Goal: Task Accomplishment & Management: Manage account settings

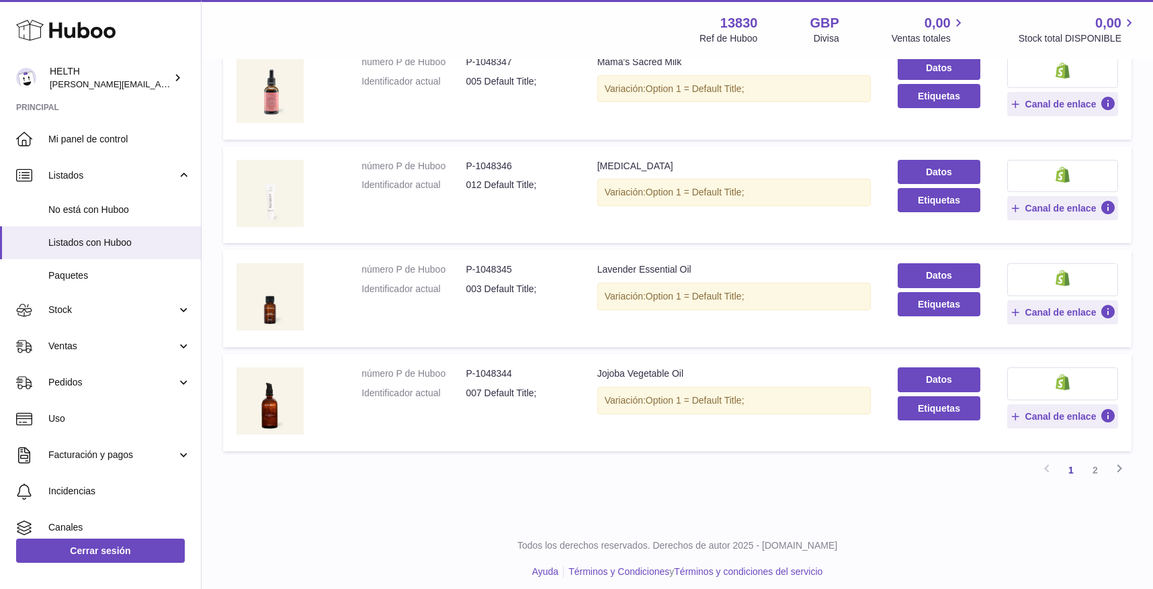
scroll to position [814, 0]
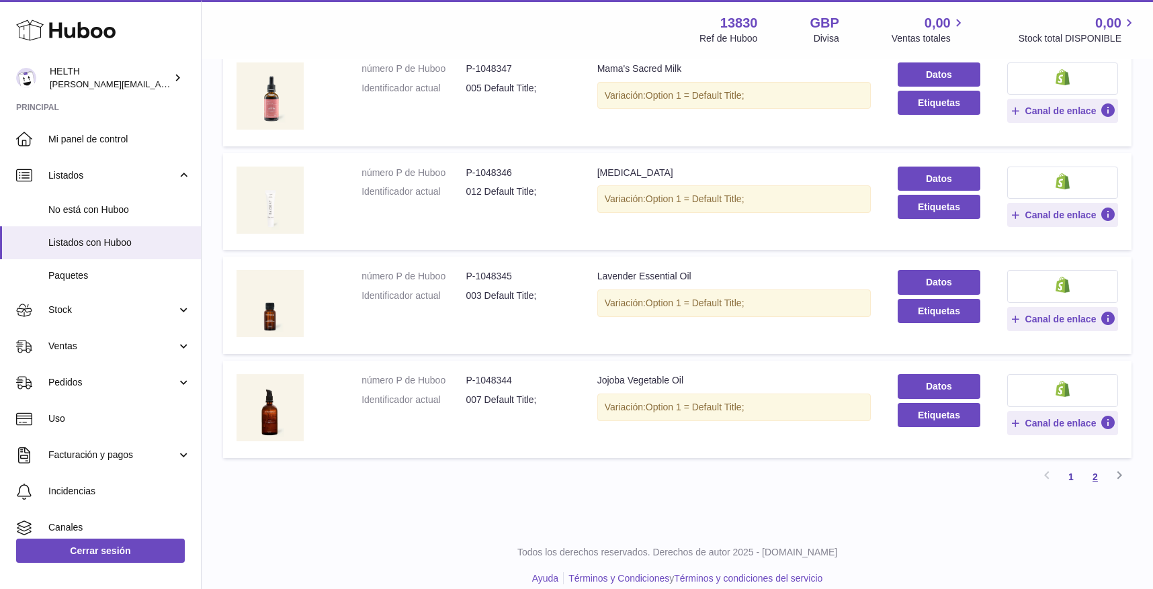
click at [1092, 465] on link "2" at bounding box center [1095, 477] width 24 height 24
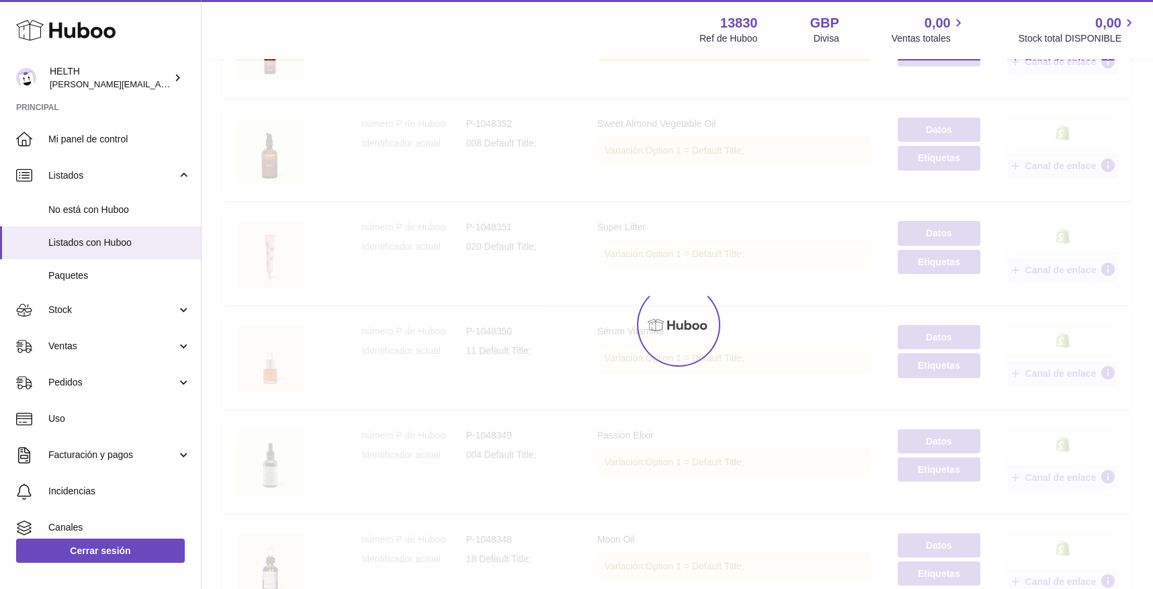
scroll to position [60, 0]
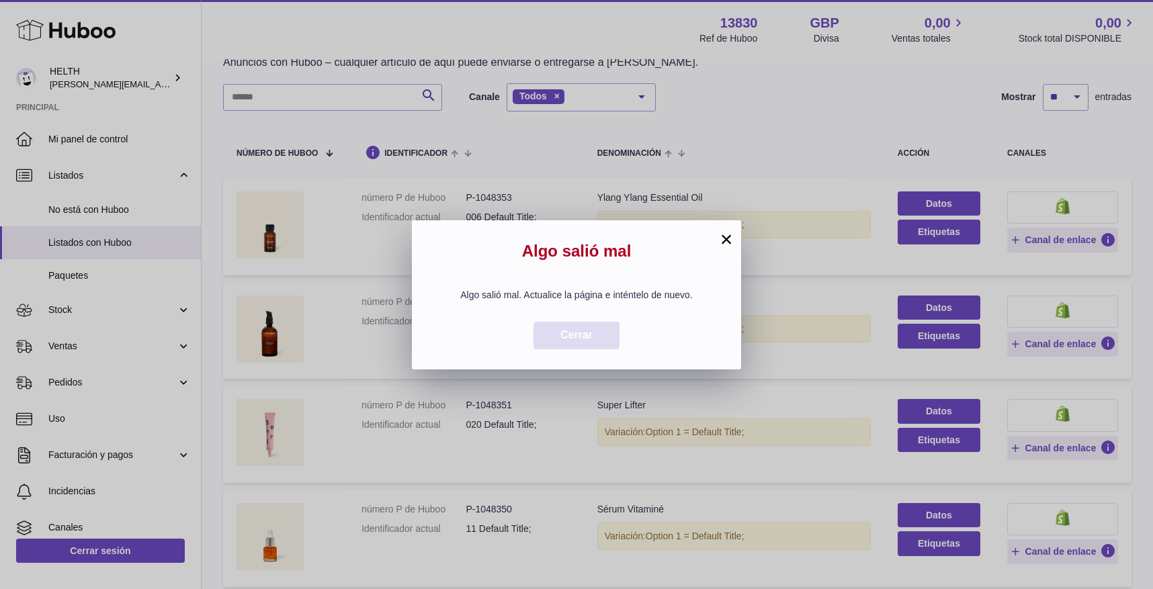
click at [602, 335] on button "Cerrar" at bounding box center [576, 336] width 86 height 28
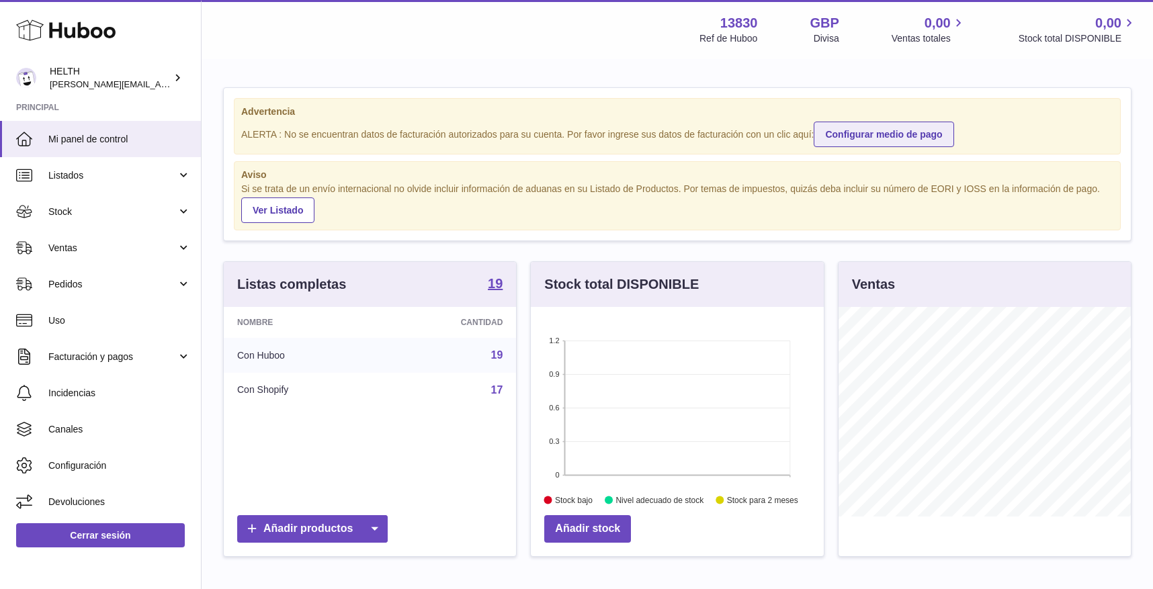
click at [889, 142] on link "Configurar medio de pago" at bounding box center [884, 135] width 140 height 26
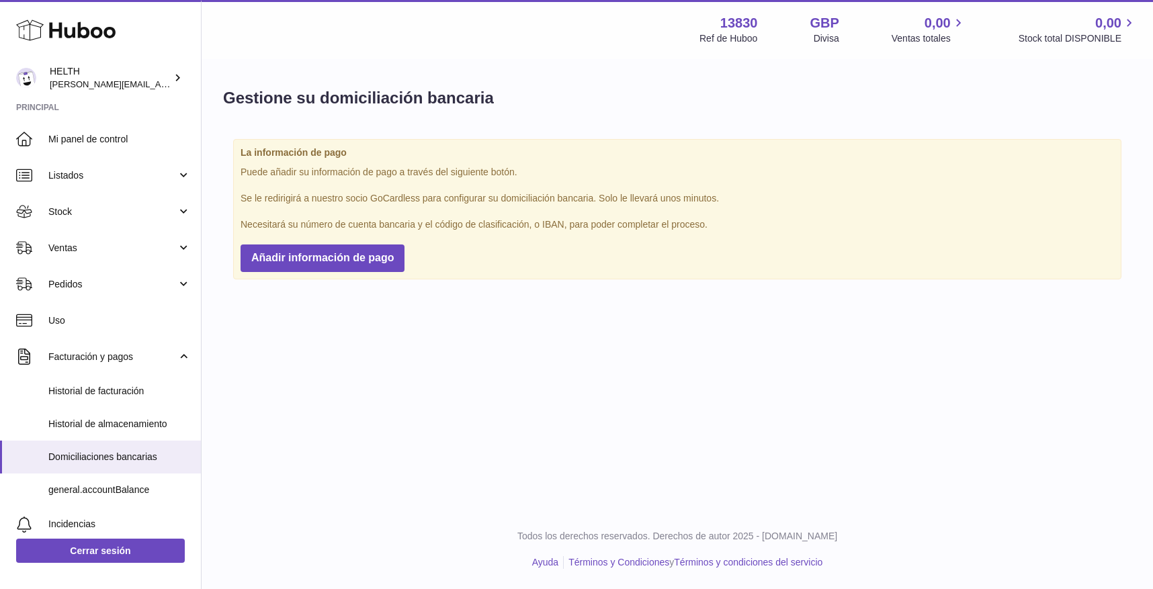
click at [372, 269] on div "La información de pago Puede añadir su información de pago a través del siguien…" at bounding box center [677, 209] width 888 height 140
click at [361, 255] on span "Añadir información de pago" at bounding box center [322, 257] width 142 height 11
click at [103, 281] on span "Pedidos" at bounding box center [112, 284] width 128 height 13
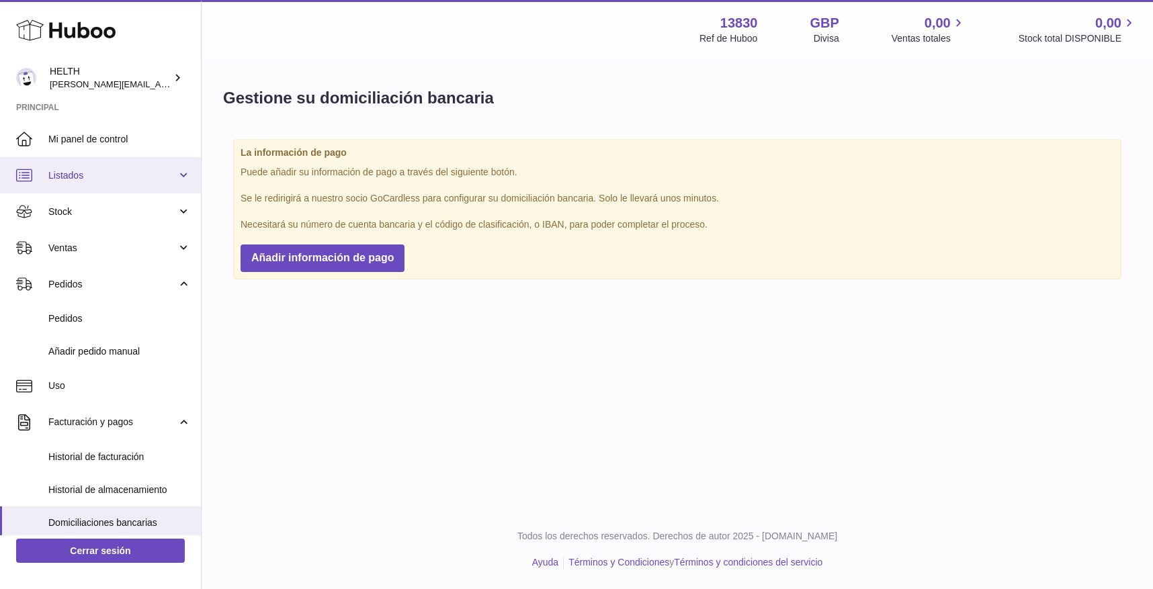
click at [128, 175] on span "Listados" at bounding box center [112, 175] width 128 height 13
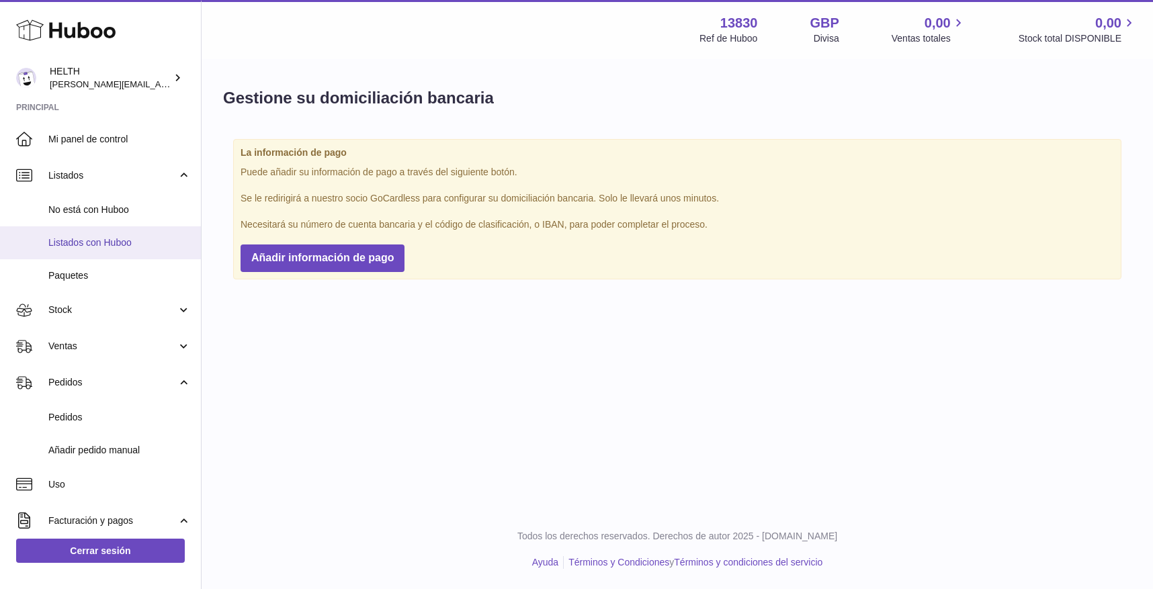
click at [133, 256] on link "Listados con Huboo" at bounding box center [100, 242] width 201 height 33
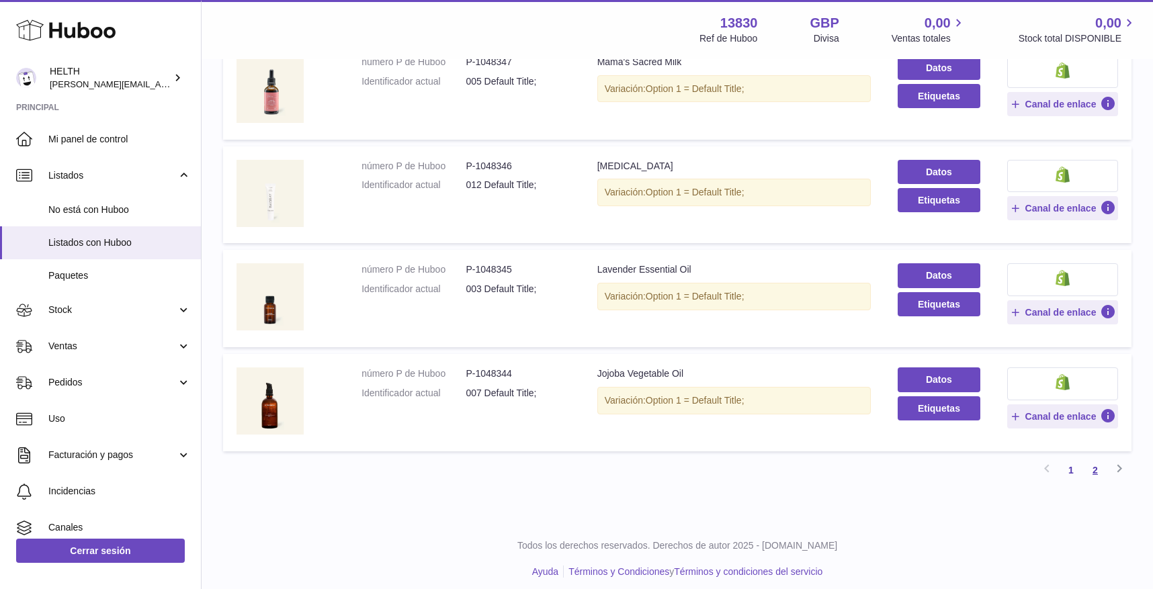
click at [1092, 463] on link "2" at bounding box center [1095, 470] width 24 height 24
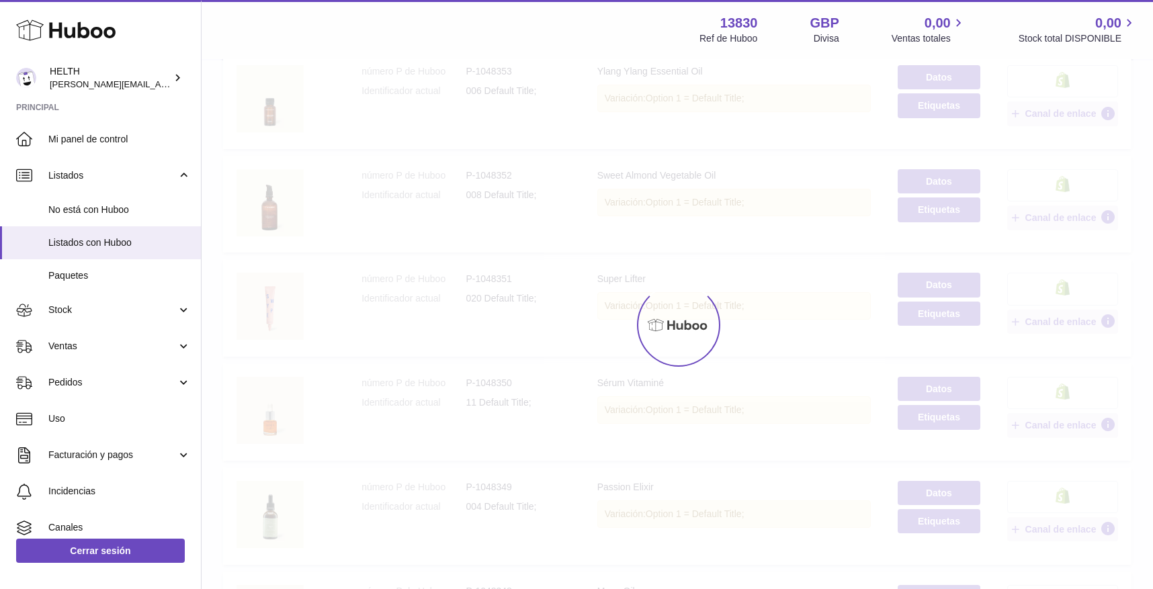
scroll to position [60, 0]
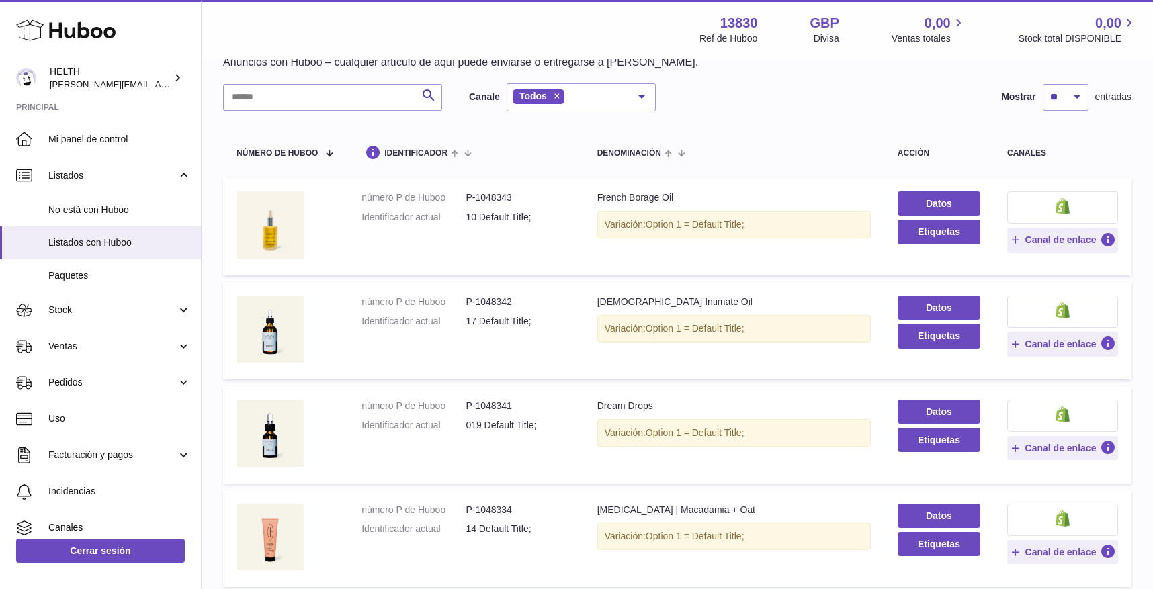
scroll to position [717, 0]
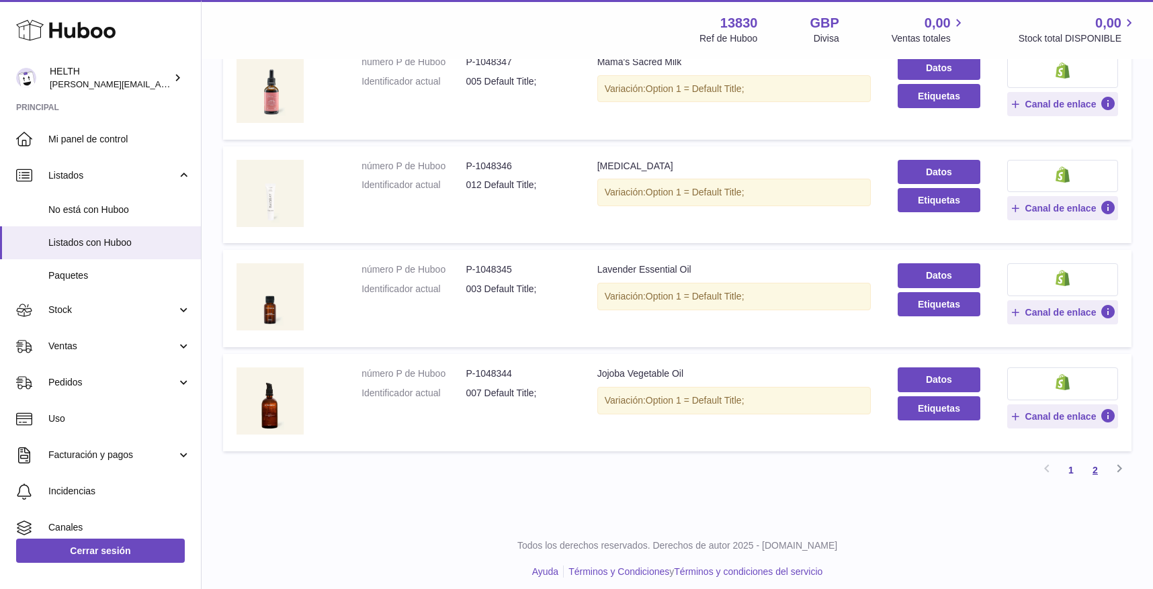
click at [1098, 458] on link "2" at bounding box center [1095, 470] width 24 height 24
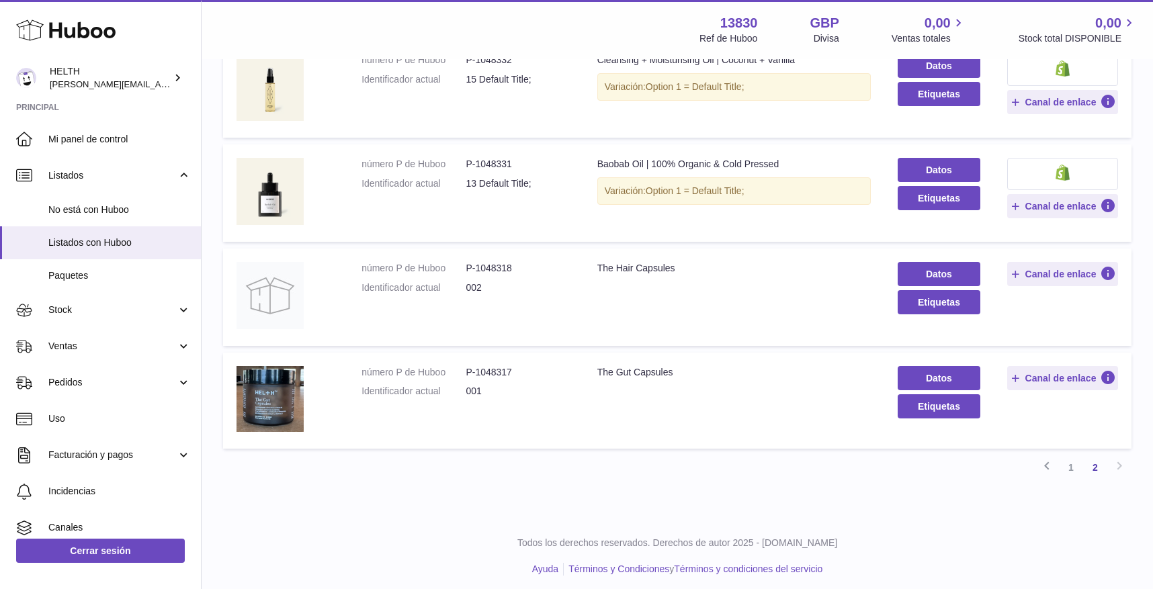
scroll to position [717, 0]
